Goal: Find specific page/section: Locate a particular part of the current website

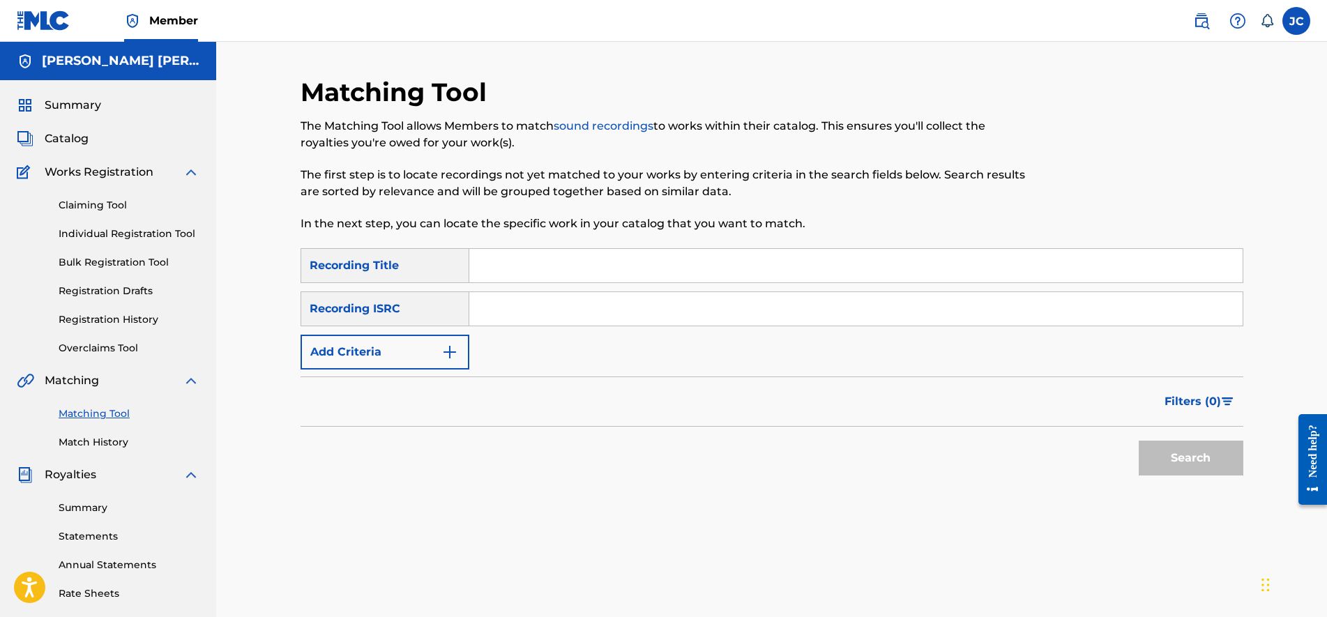
click at [508, 279] on input "Search Form" at bounding box center [856, 265] width 774 height 33
type input "d"
type input "Dreamscape"
click at [485, 308] on input "Search Form" at bounding box center [856, 308] width 774 height 33
paste input "USLZJ2576596"
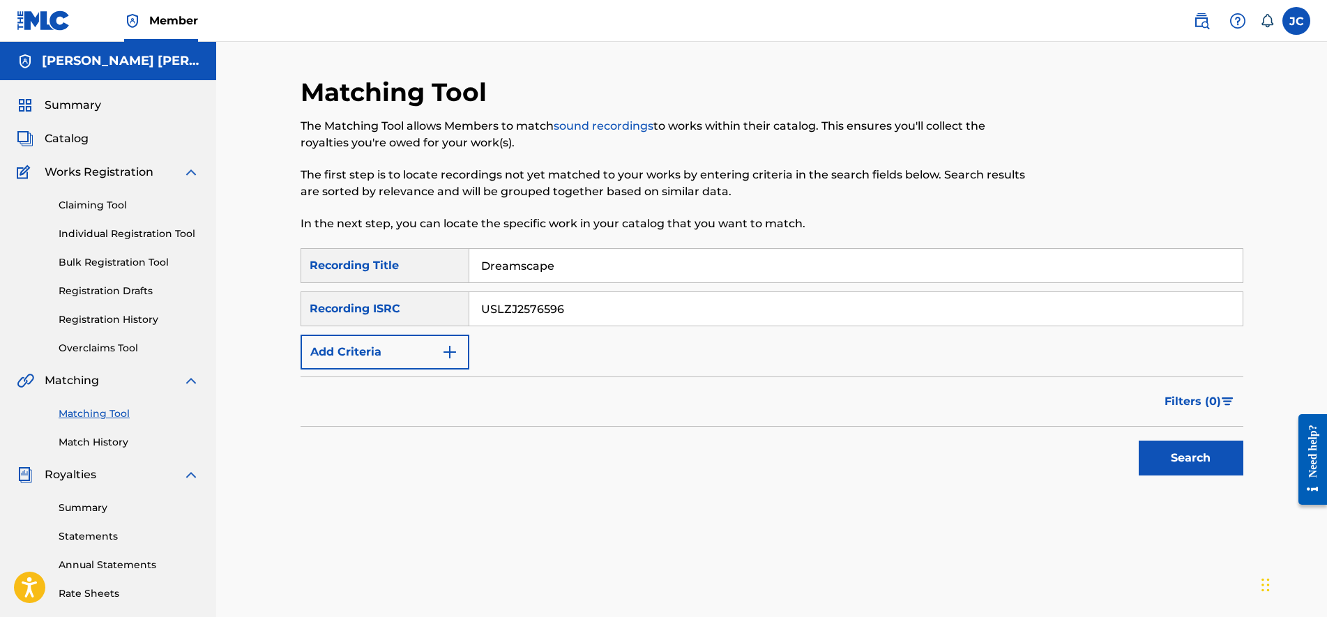
click at [508, 311] on input "USLZJ2576596" at bounding box center [856, 308] width 774 height 33
type input "USLZJ2576596"
click at [1205, 458] on button "Search" at bounding box center [1191, 458] width 105 height 35
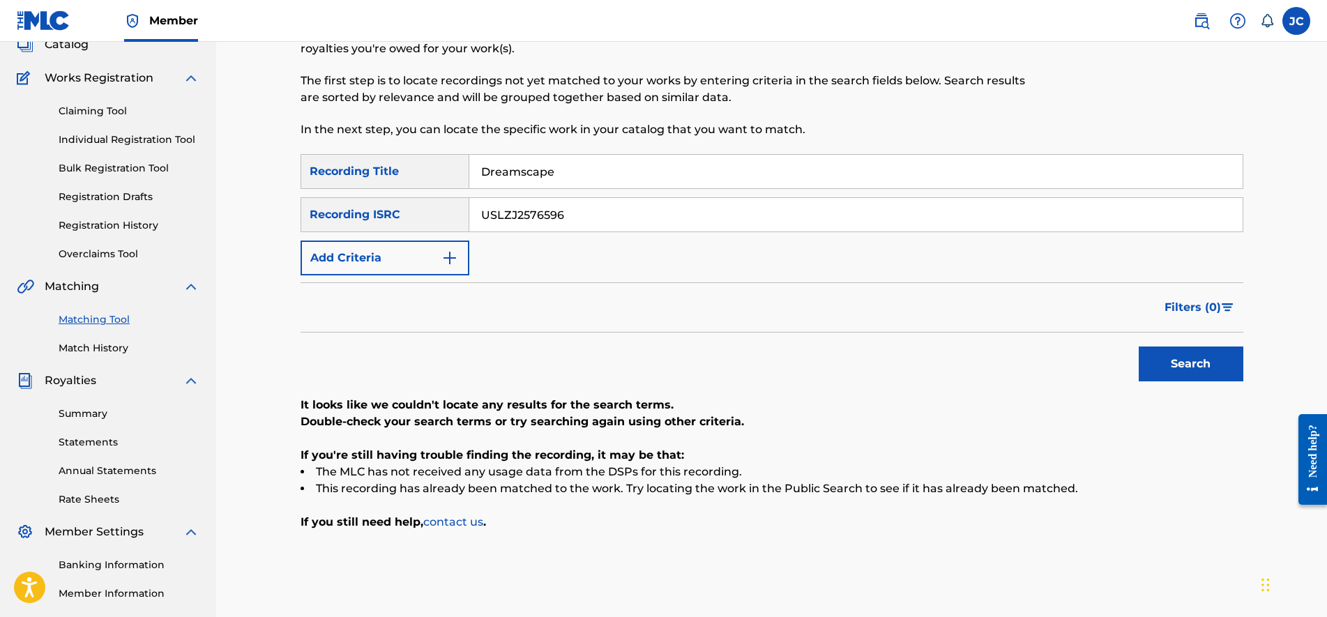
drag, startPoint x: 657, startPoint y: 379, endPoint x: 654, endPoint y: 442, distance: 62.9
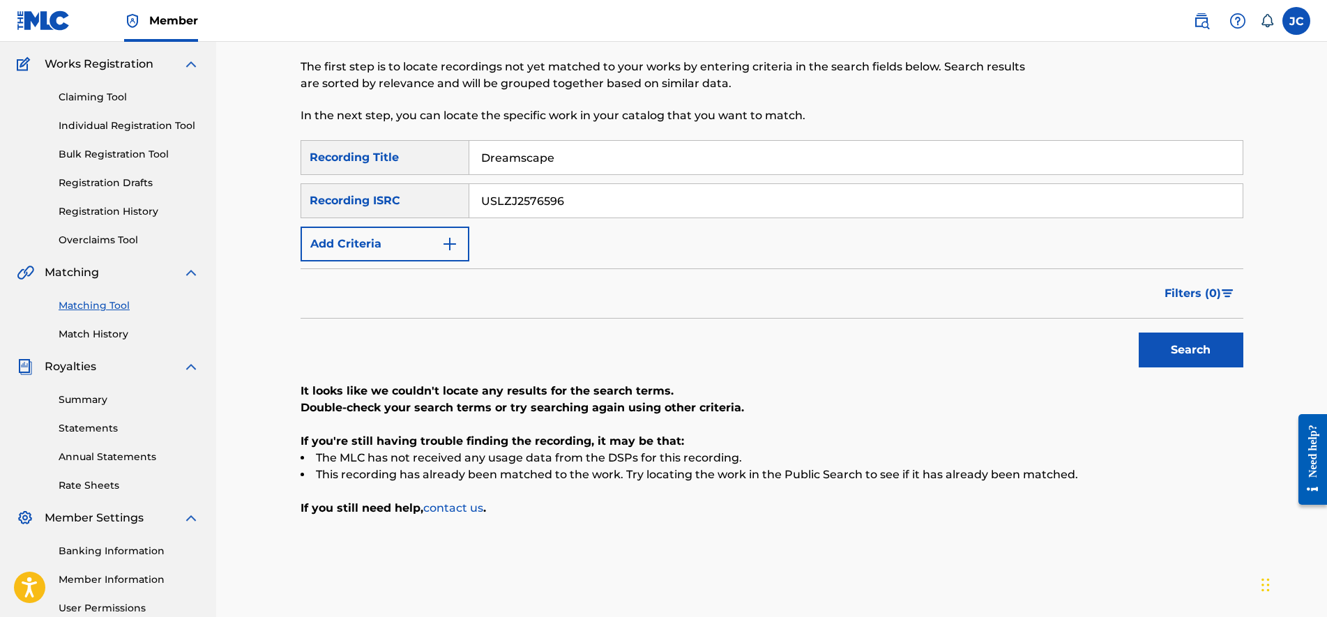
click at [1182, 358] on button "Search" at bounding box center [1191, 350] width 105 height 35
drag, startPoint x: 579, startPoint y: 151, endPoint x: 264, endPoint y: 117, distance: 317.1
click at [264, 117] on div "Matching Tool The Matching Tool allows Members to match sound recordings to wor…" at bounding box center [771, 312] width 1111 height 756
click at [1183, 362] on button "Search" at bounding box center [1191, 350] width 105 height 35
